Goal: Find specific page/section: Find specific page/section

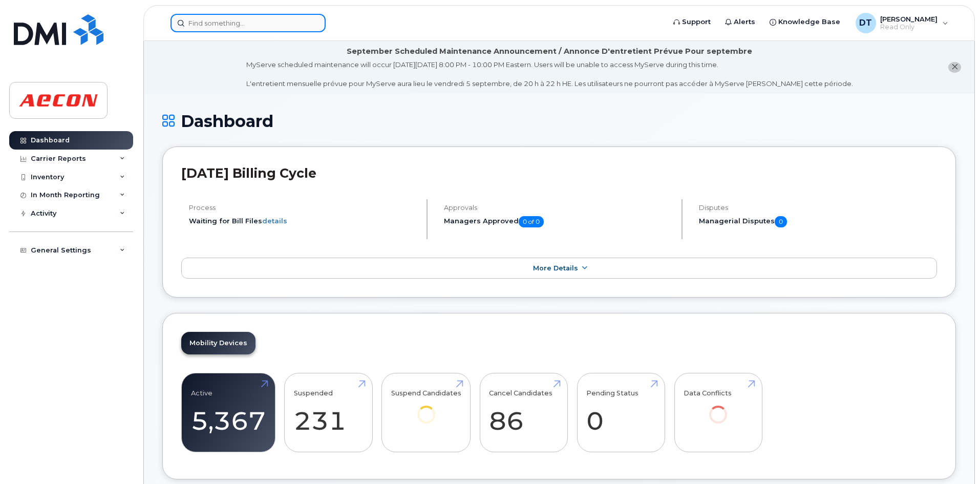
click at [230, 24] on input at bounding box center [247, 23] width 155 height 18
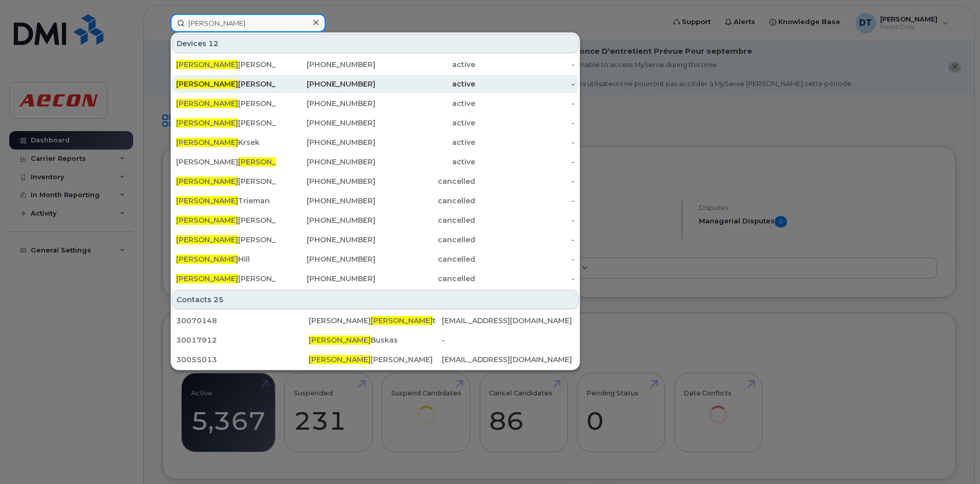
type input "[PERSON_NAME]"
click at [217, 82] on div "[PERSON_NAME]" at bounding box center [226, 84] width 100 height 10
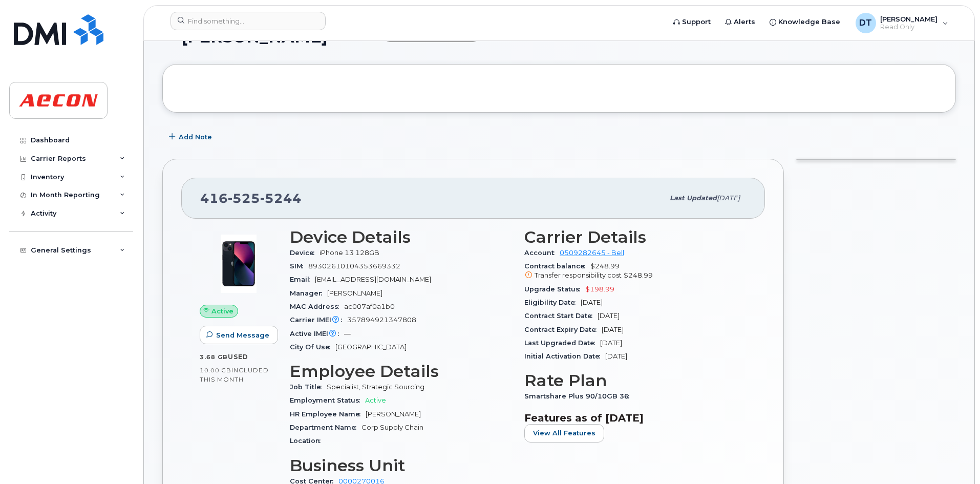
scroll to position [102, 0]
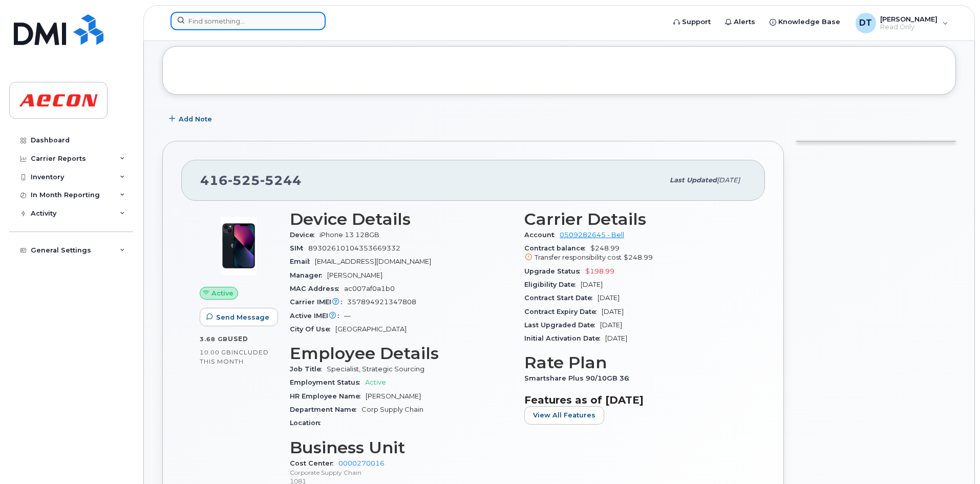
click at [229, 18] on input at bounding box center [247, 21] width 155 height 18
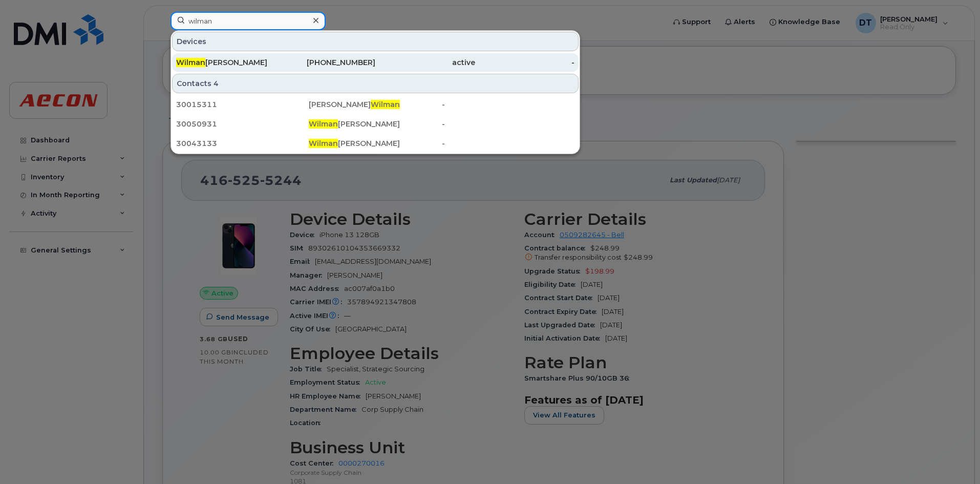
type input "wilman"
click at [229, 62] on div "Wilman Vargas Alfonso" at bounding box center [226, 62] width 100 height 10
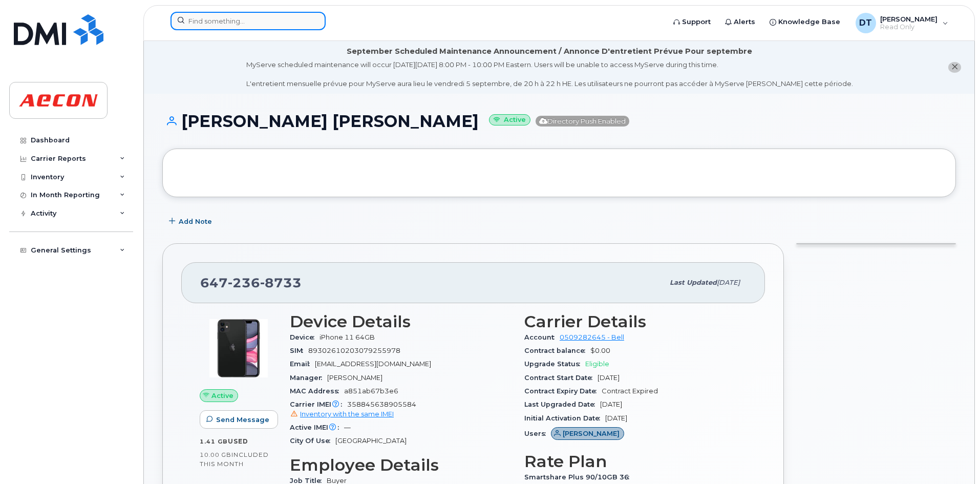
click at [234, 20] on input at bounding box center [247, 21] width 155 height 18
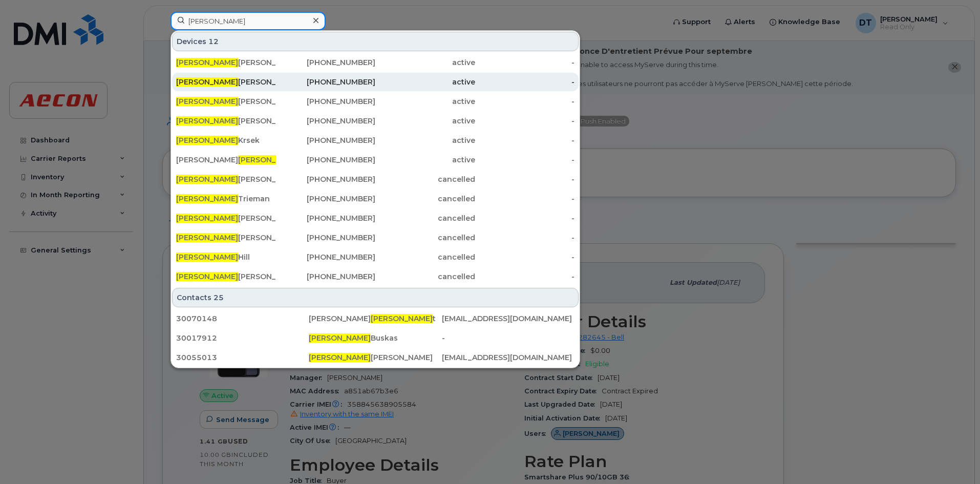
type input "[PERSON_NAME]"
click at [236, 79] on div "[PERSON_NAME]" at bounding box center [226, 82] width 100 height 10
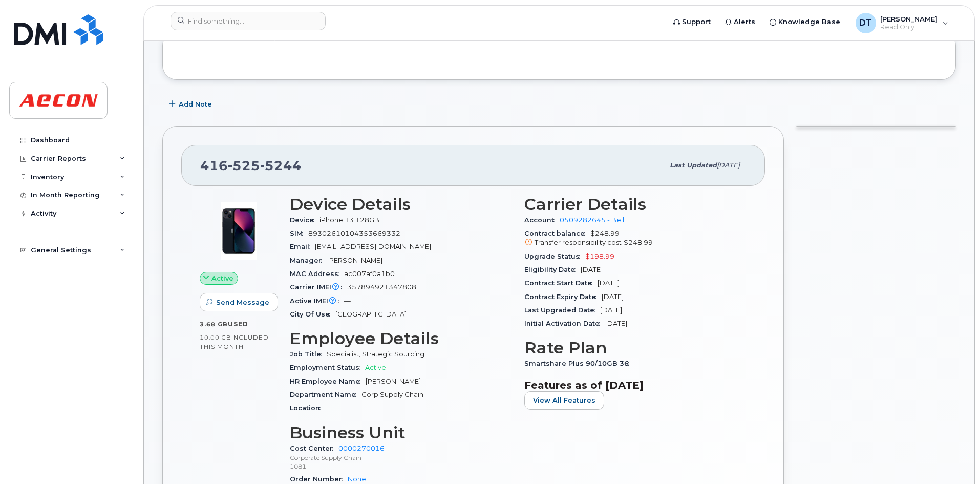
scroll to position [205, 0]
